Goal: Find specific page/section: Find specific page/section

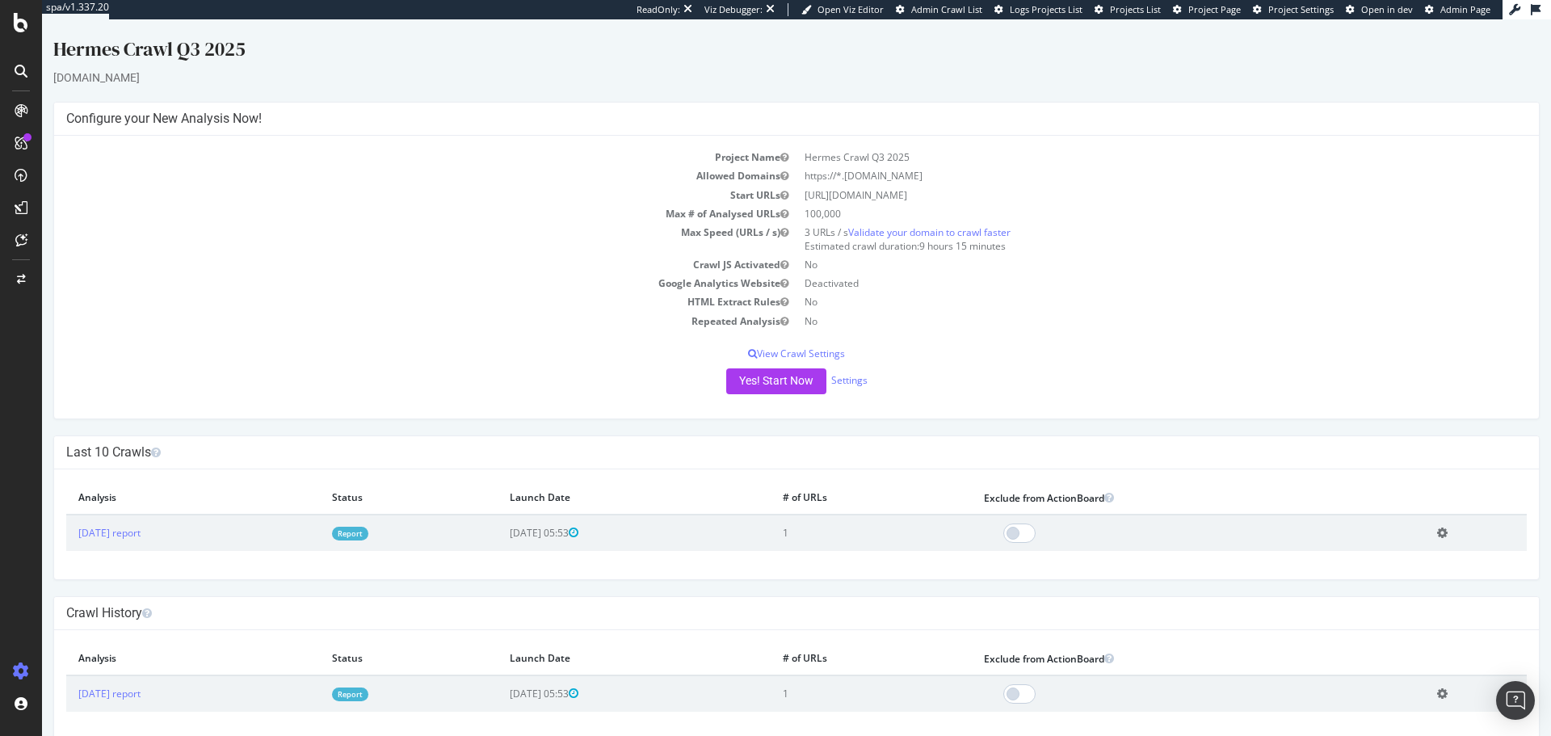
click at [29, 75] on div at bounding box center [21, 71] width 26 height 26
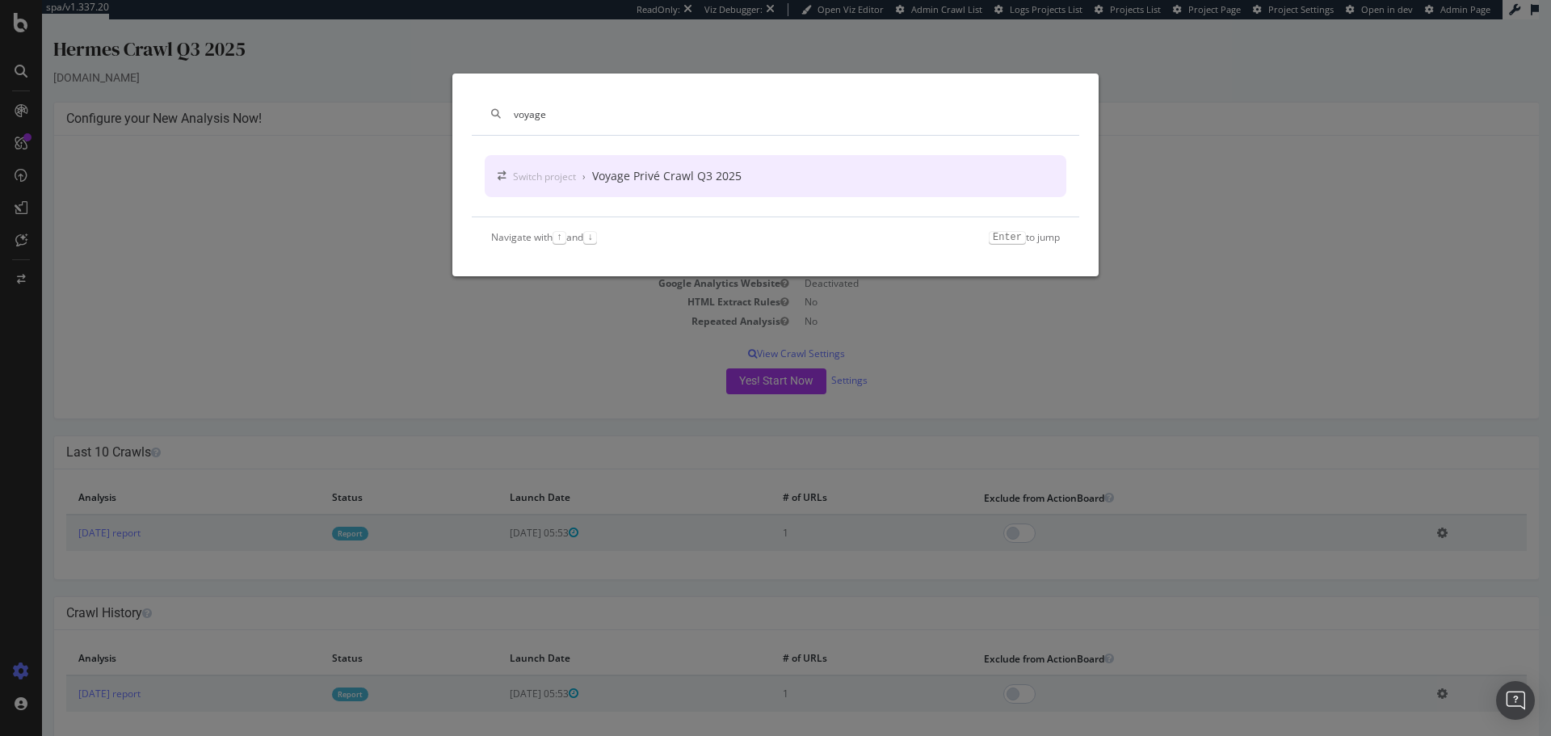
type input "voyage"
click at [671, 187] on div "Switch project › Voyage Privé Crawl Q3 2025" at bounding box center [776, 176] width 582 height 42
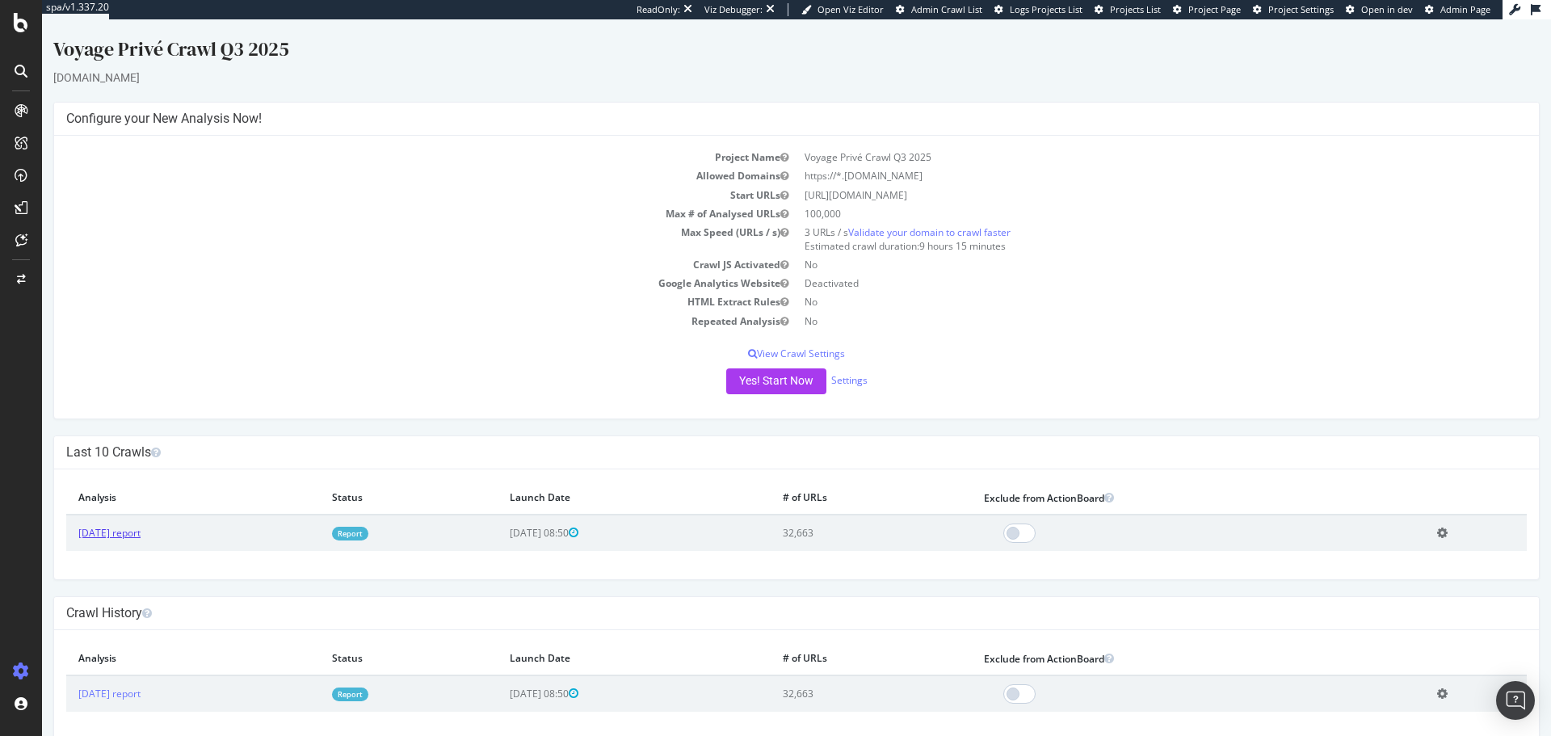
click at [113, 537] on link "[DATE] report" at bounding box center [109, 533] width 62 height 14
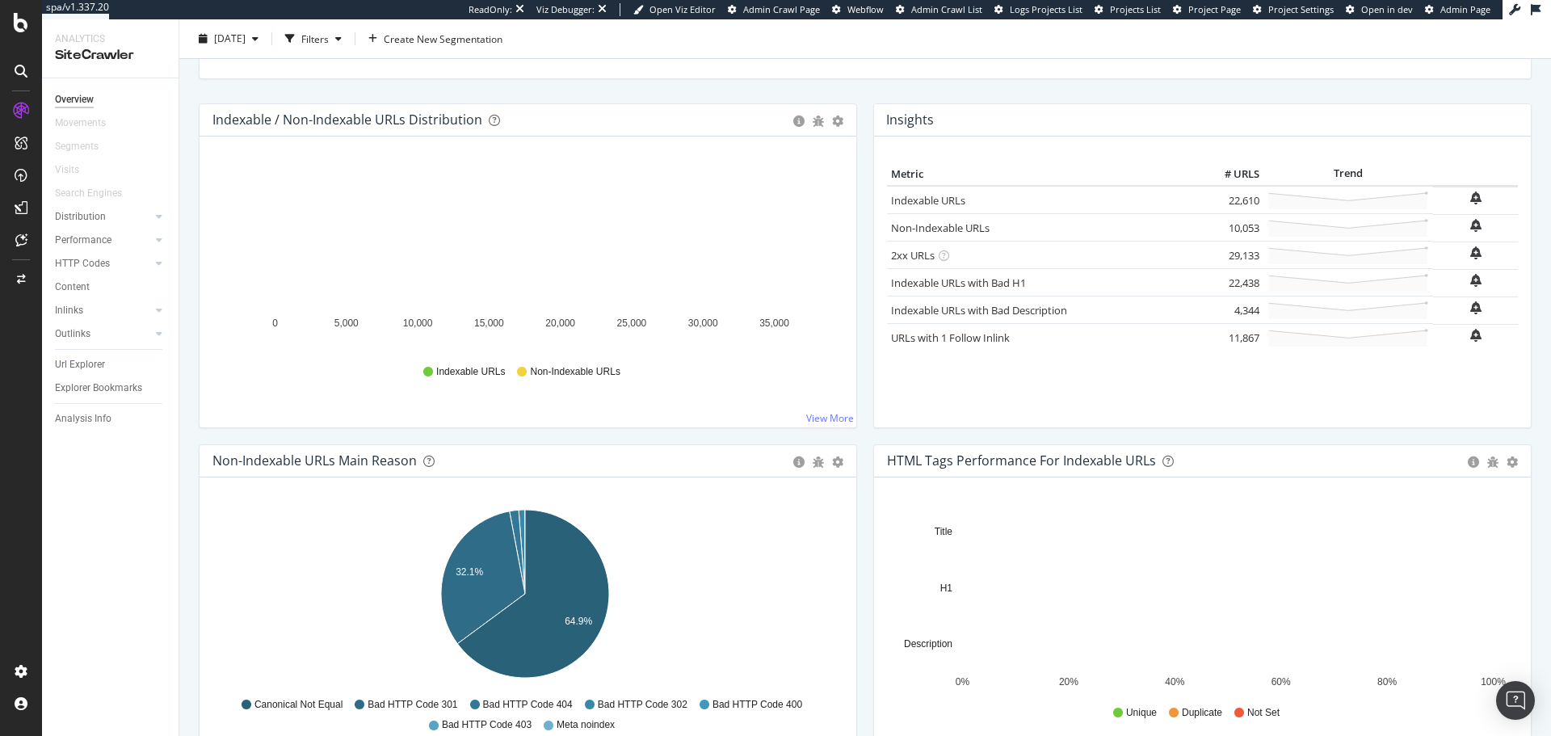
scroll to position [257, 0]
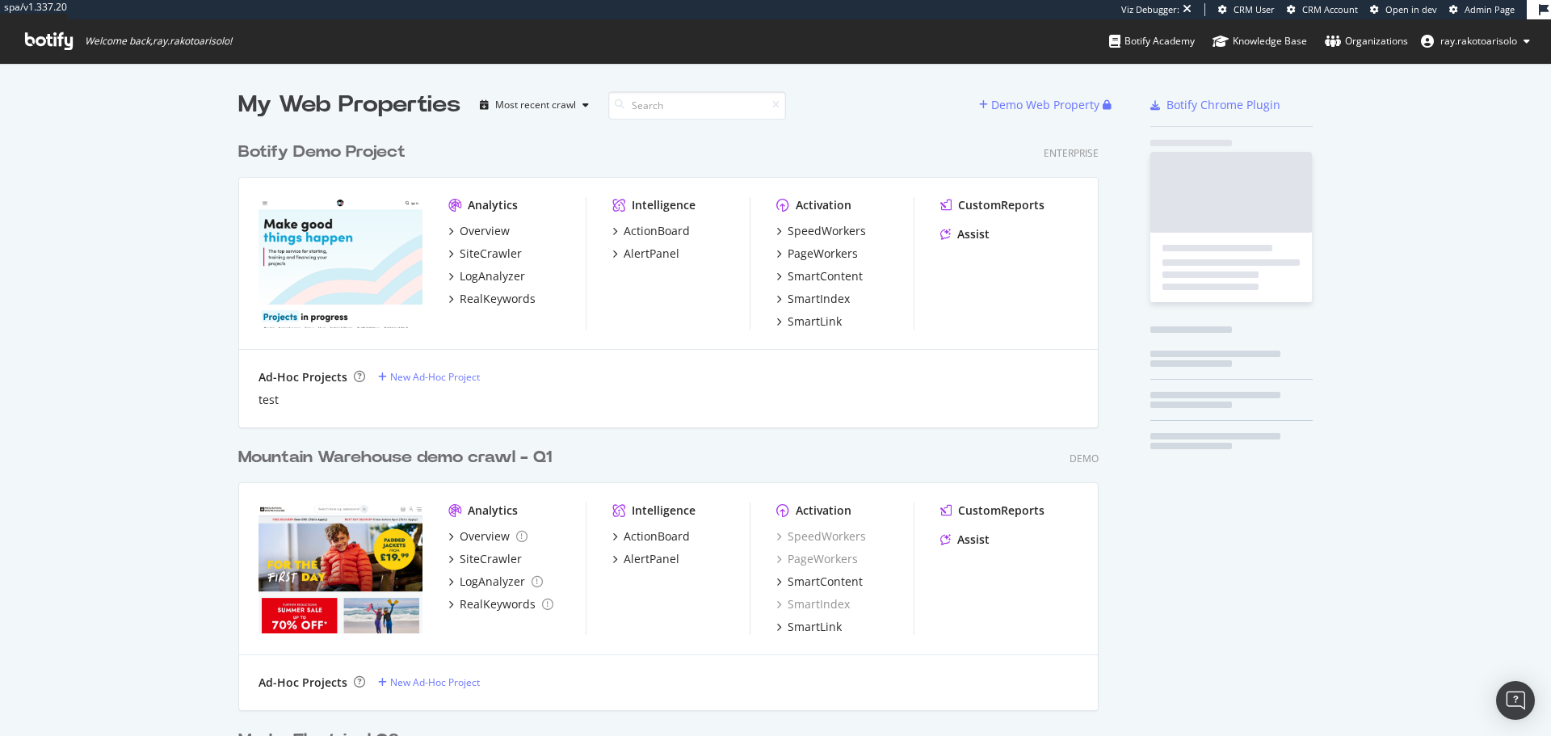
scroll to position [5384, 861]
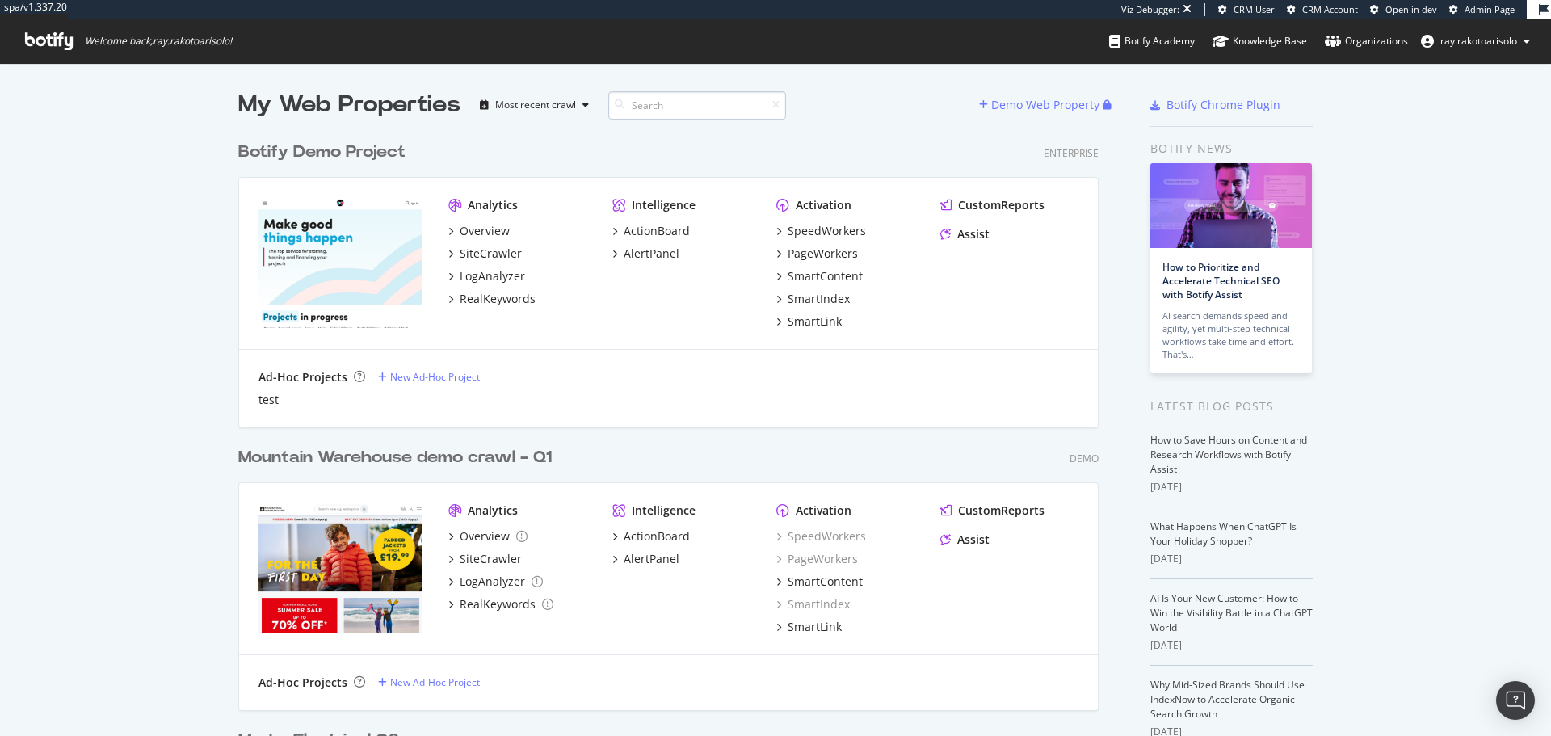
click at [676, 112] on input at bounding box center [697, 105] width 178 height 28
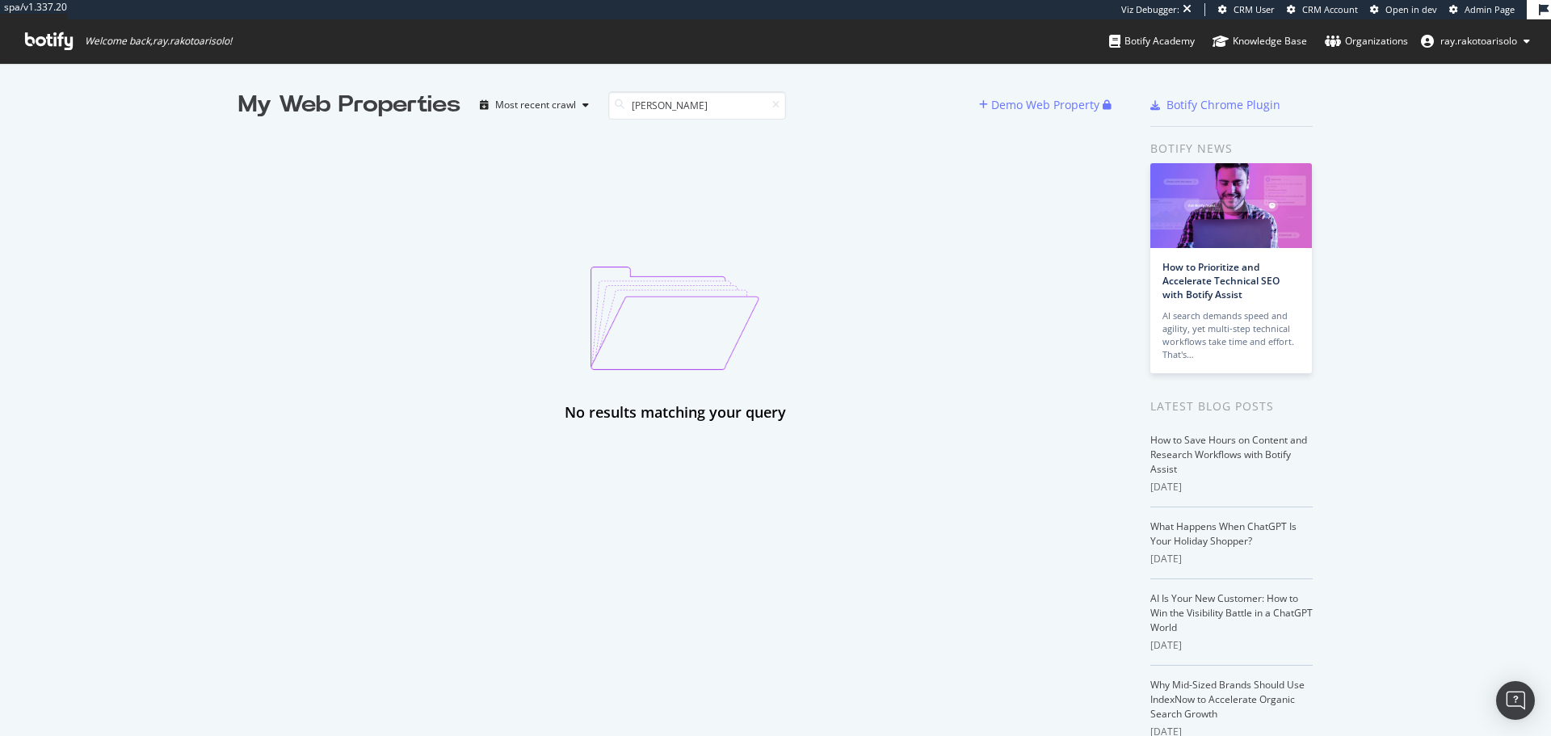
type input "[PERSON_NAME]"
click at [52, 44] on icon at bounding box center [49, 41] width 48 height 18
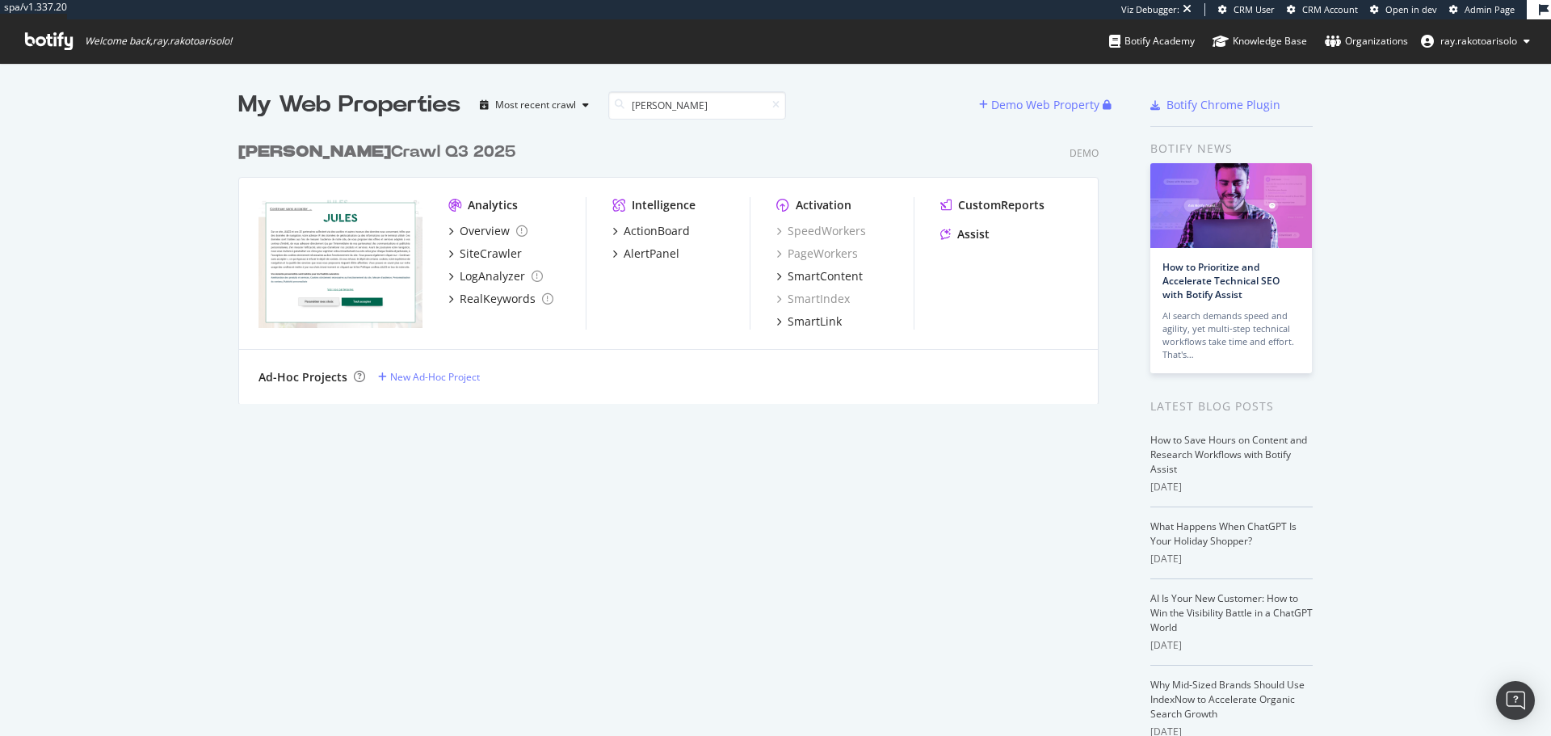
scroll to position [271, 861]
click at [331, 157] on div "[PERSON_NAME] Q3 2025" at bounding box center [376, 152] width 277 height 23
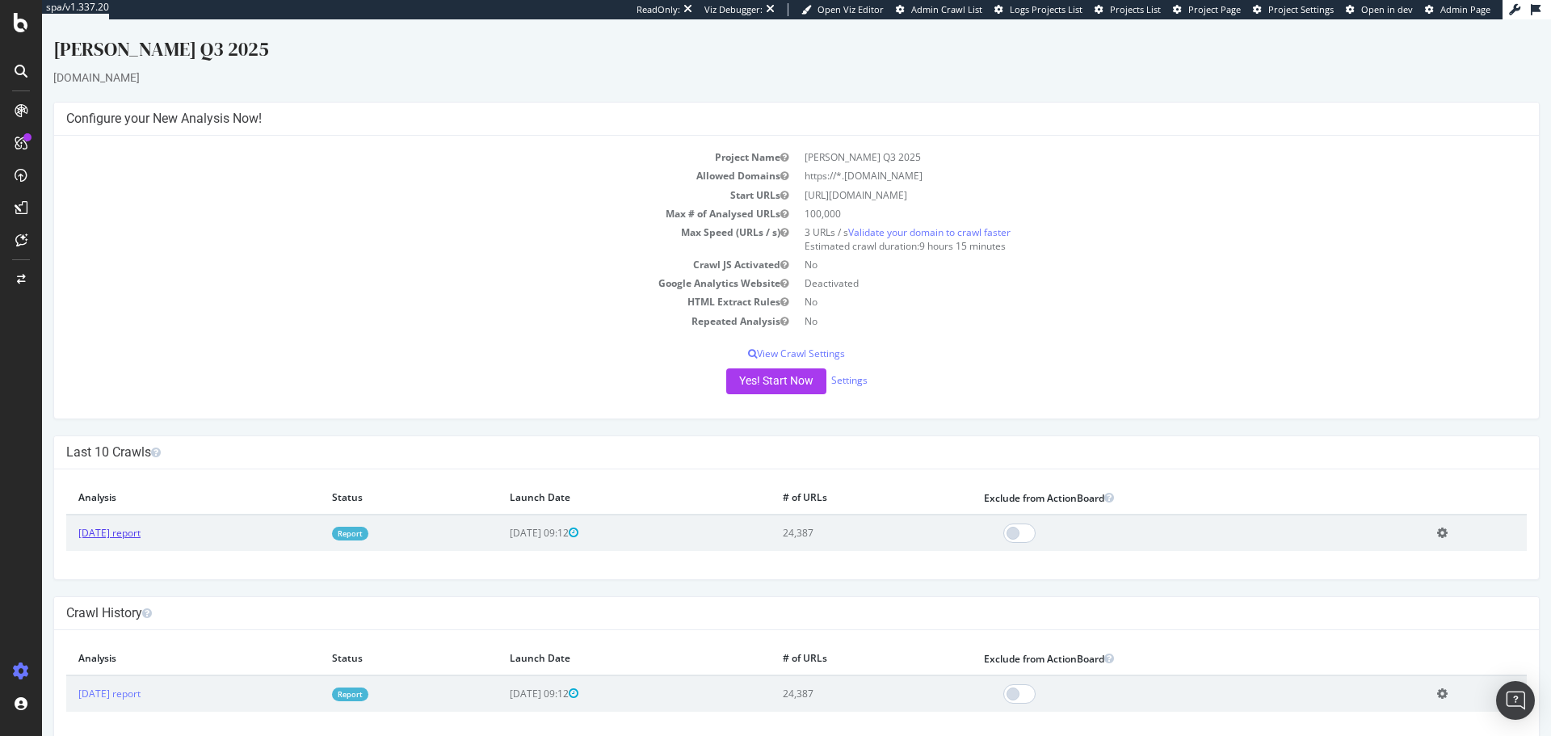
click at [141, 537] on link "[DATE] report" at bounding box center [109, 533] width 62 height 14
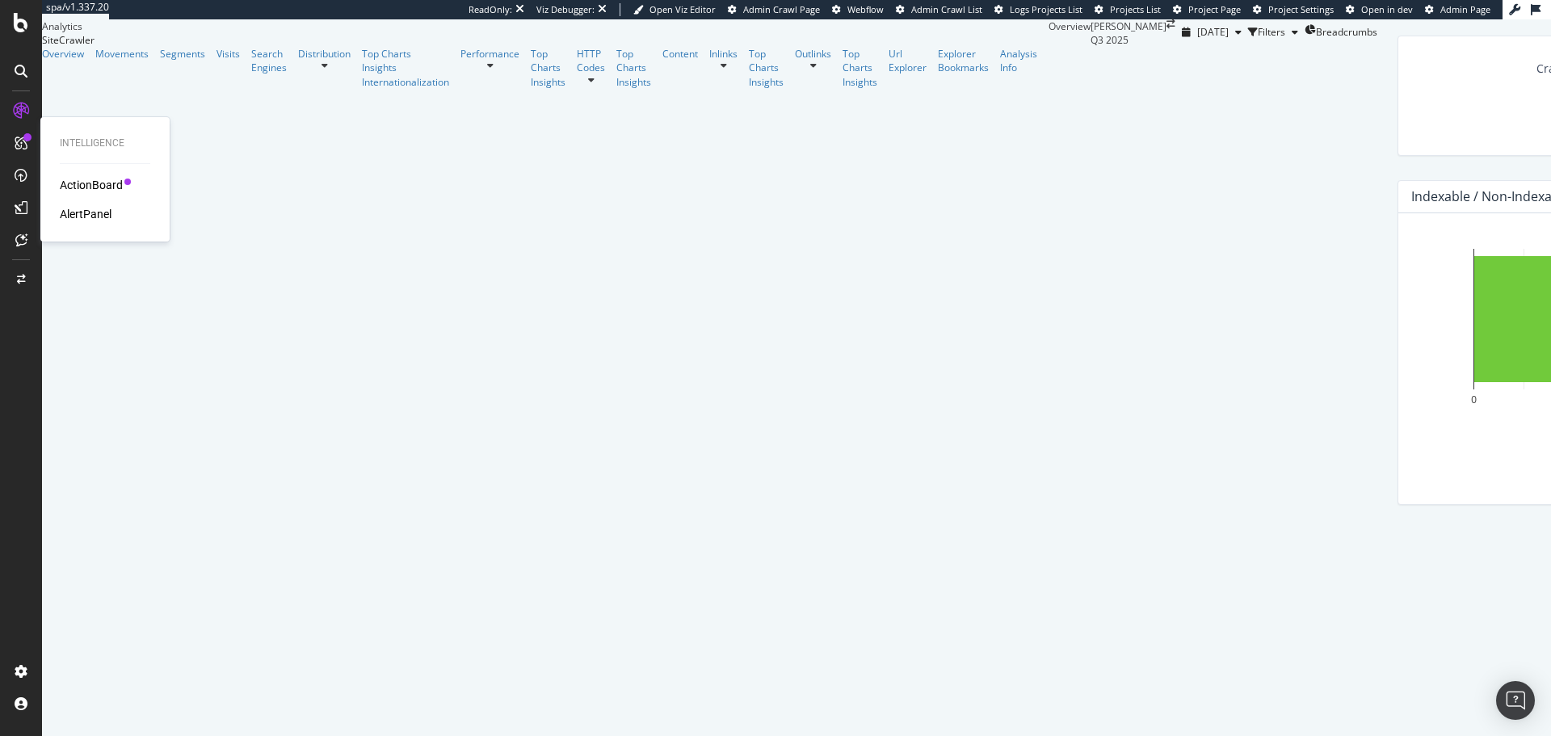
click at [89, 187] on div "ActionBoard" at bounding box center [91, 185] width 63 height 16
